Goal: Task Accomplishment & Management: Use online tool/utility

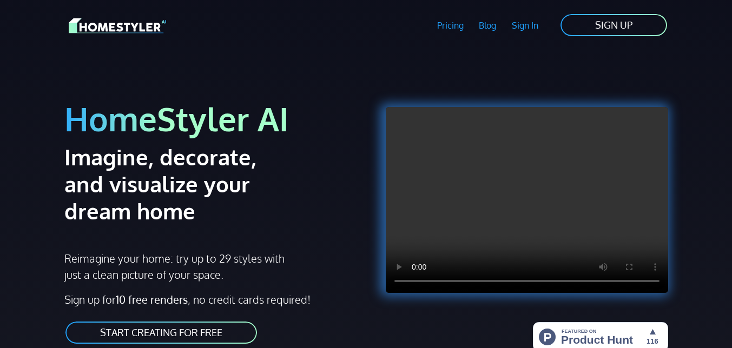
scroll to position [216, 0]
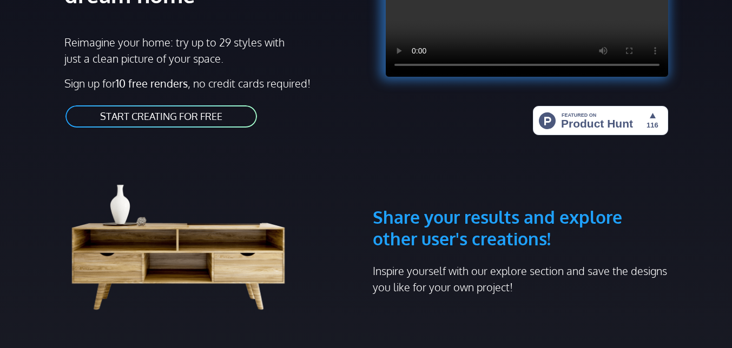
click at [226, 120] on link "START CREATING FOR FREE" at bounding box center [161, 116] width 194 height 24
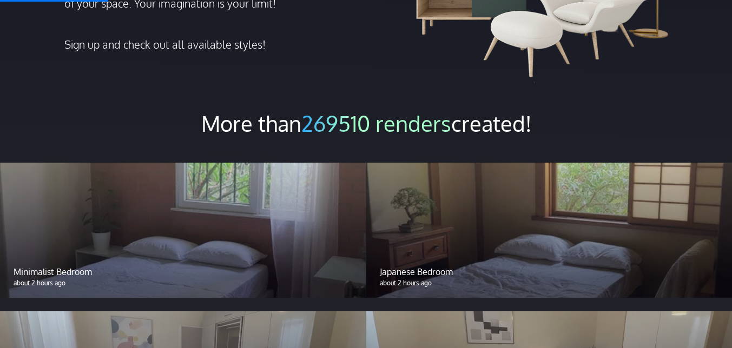
scroll to position [812, 0]
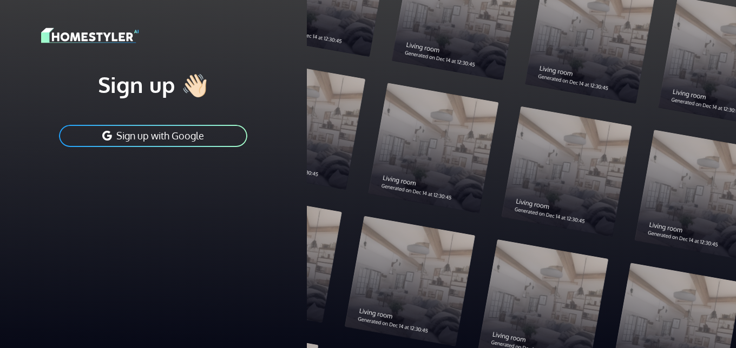
click at [208, 132] on button "Sign up with Google" at bounding box center [153, 136] width 190 height 24
